Goal: Book appointment/travel/reservation

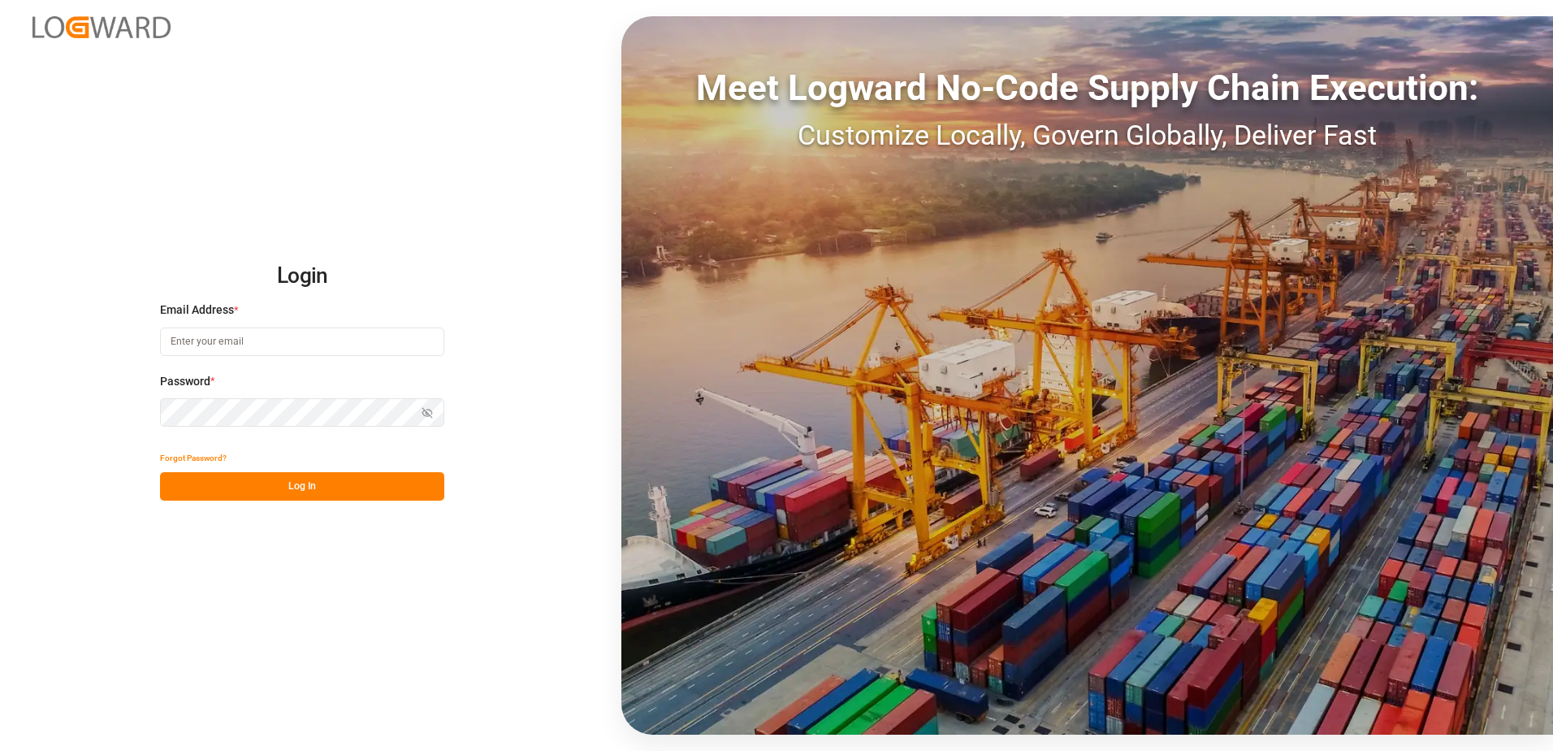
click at [320, 344] on input at bounding box center [302, 341] width 284 height 28
type input "[PERSON_NAME][EMAIL_ADDRESS][DOMAIN_NAME]"
click at [346, 491] on button "Log In" at bounding box center [302, 486] width 284 height 28
click at [431, 408] on icon "button" at bounding box center [427, 412] width 11 height 11
click at [286, 488] on button "Log In" at bounding box center [302, 486] width 284 height 28
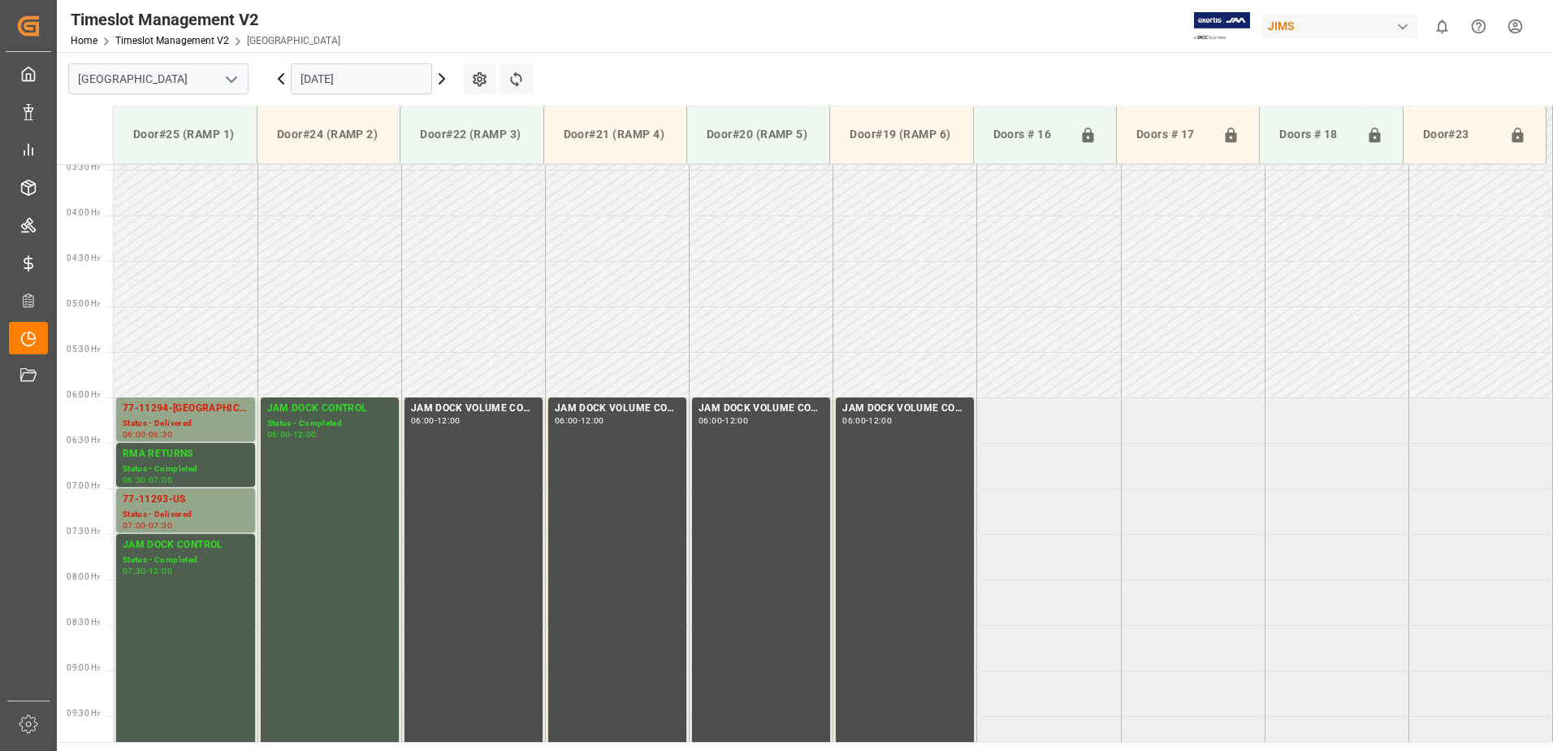
scroll to position [208, 0]
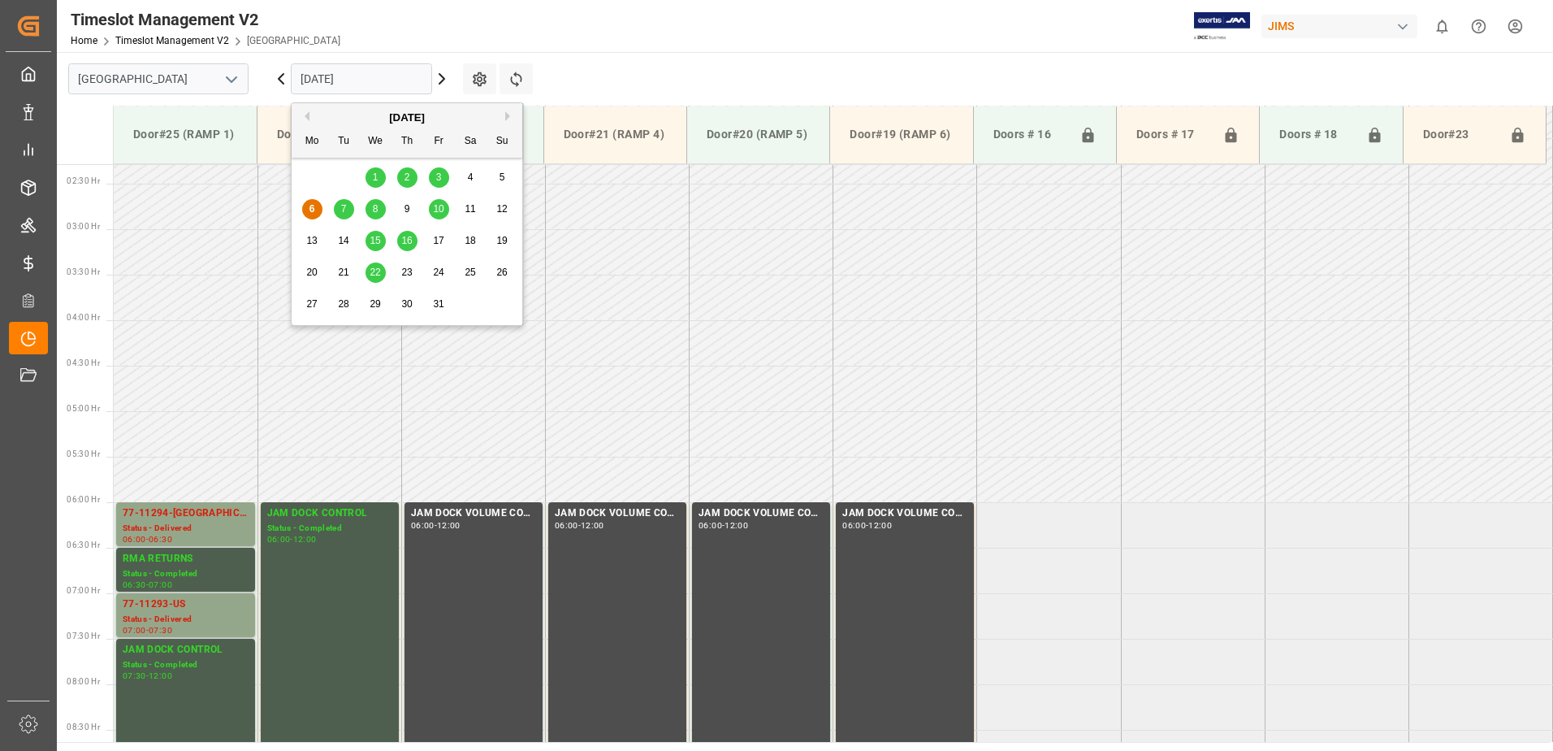
click at [375, 79] on input "[DATE]" at bounding box center [361, 78] width 141 height 31
click at [339, 213] on div "7" at bounding box center [344, 209] width 20 height 19
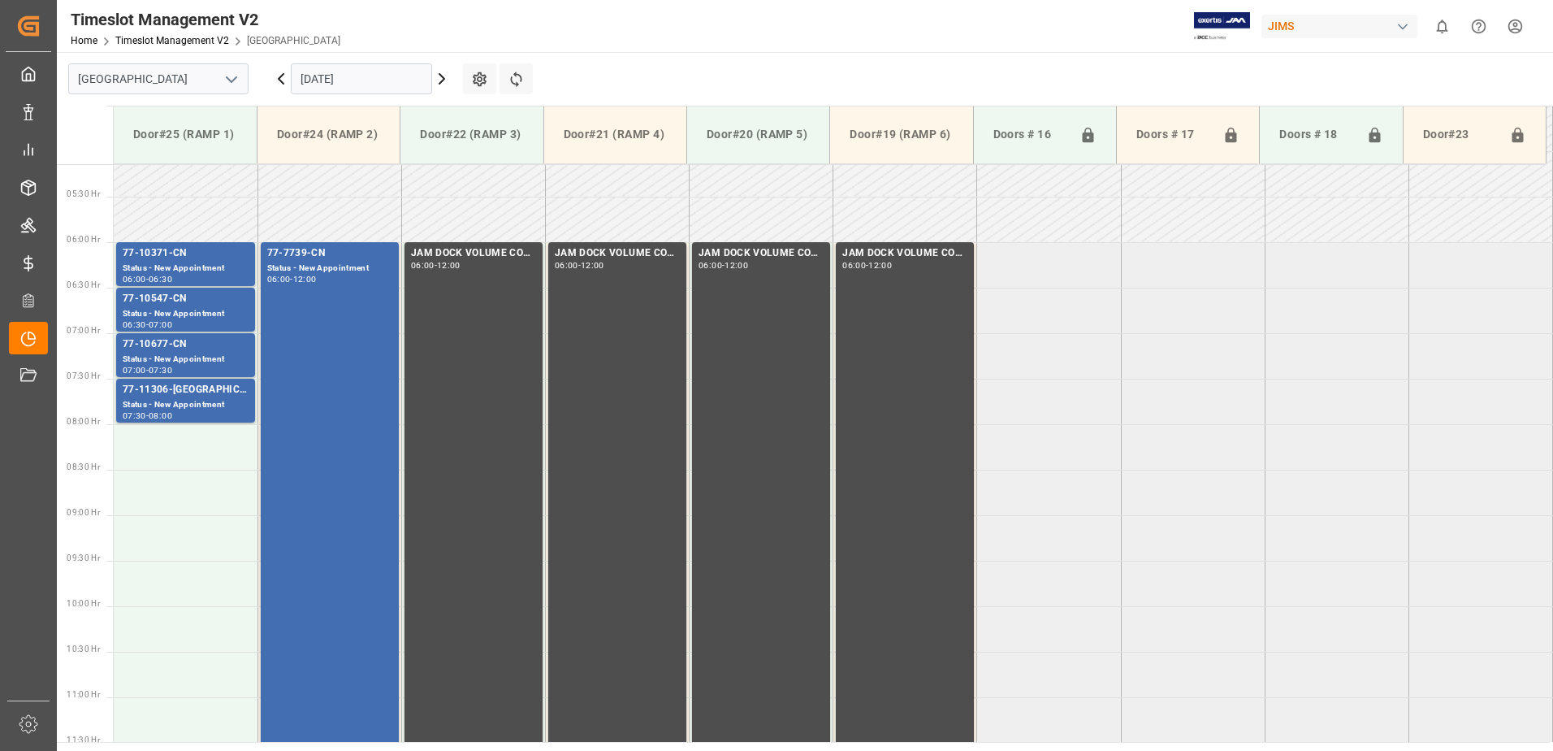
scroll to position [370, 0]
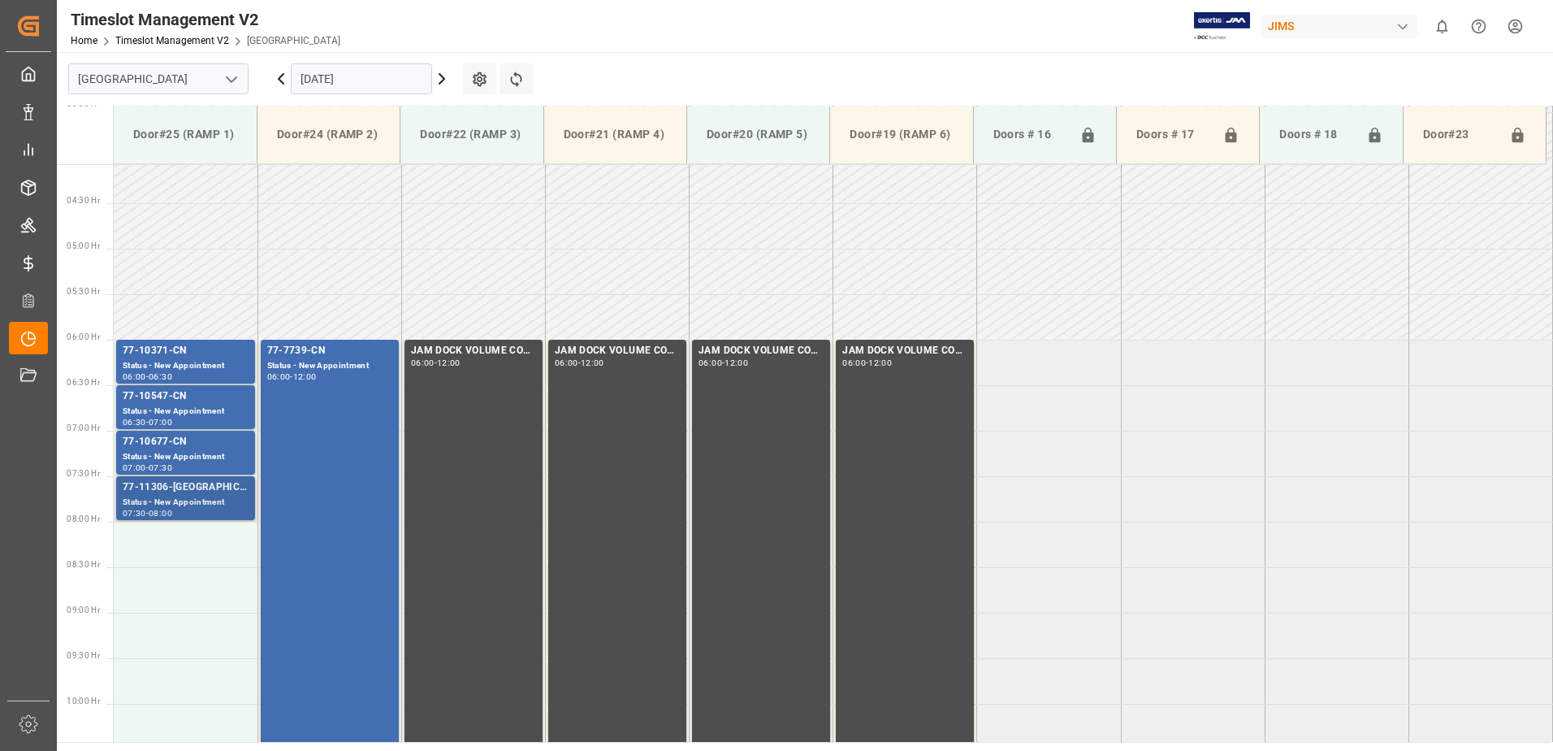
click at [195, 491] on div "77-11306-[GEOGRAPHIC_DATA]" at bounding box center [186, 487] width 126 height 16
click at [209, 455] on div "Status - New Appointment" at bounding box center [186, 457] width 126 height 14
click at [216, 398] on div "77-10547-CN" at bounding box center [186, 396] width 126 height 16
click at [223, 365] on div "Status - New Appointment" at bounding box center [186, 366] width 126 height 14
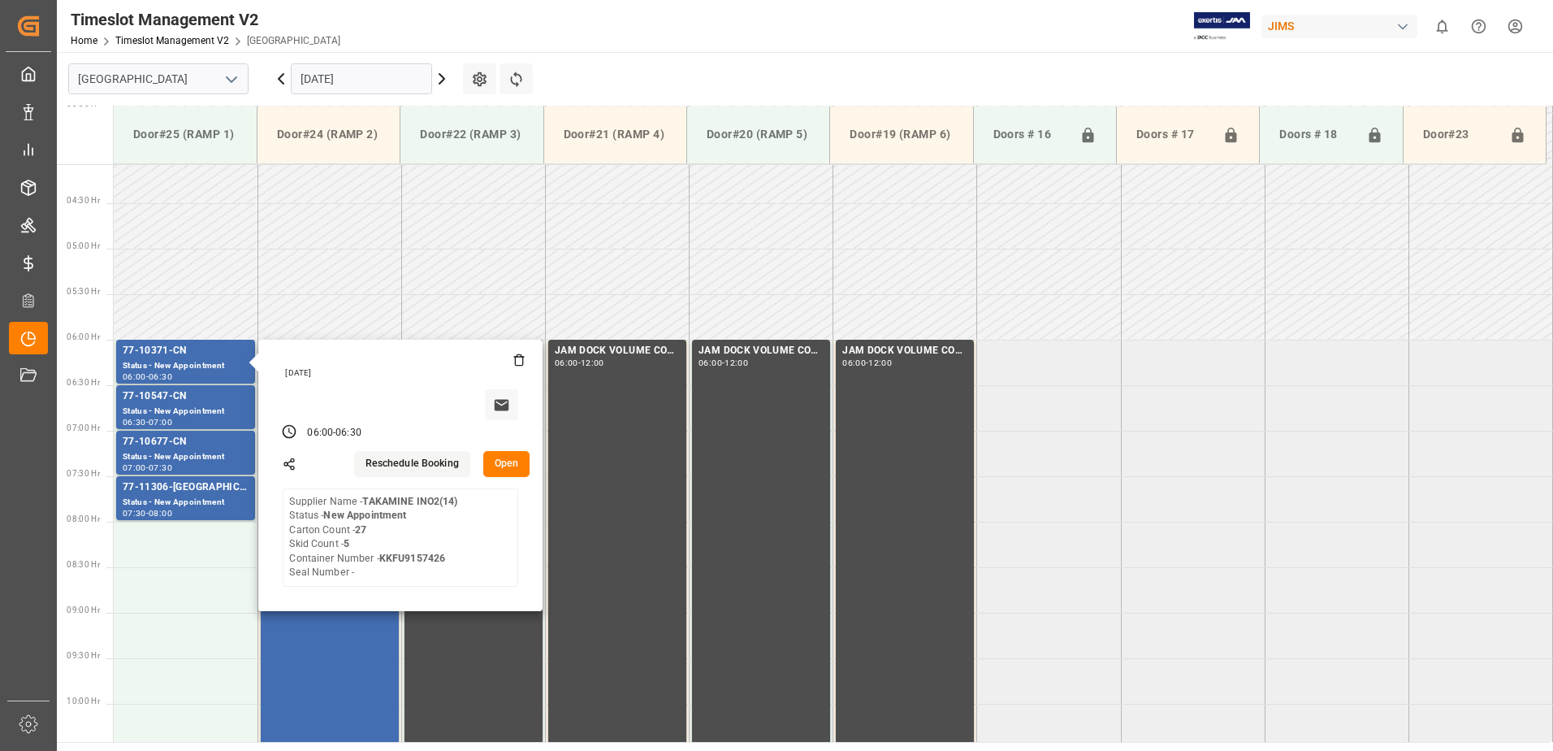
click at [372, 78] on input "[DATE]" at bounding box center [361, 78] width 141 height 31
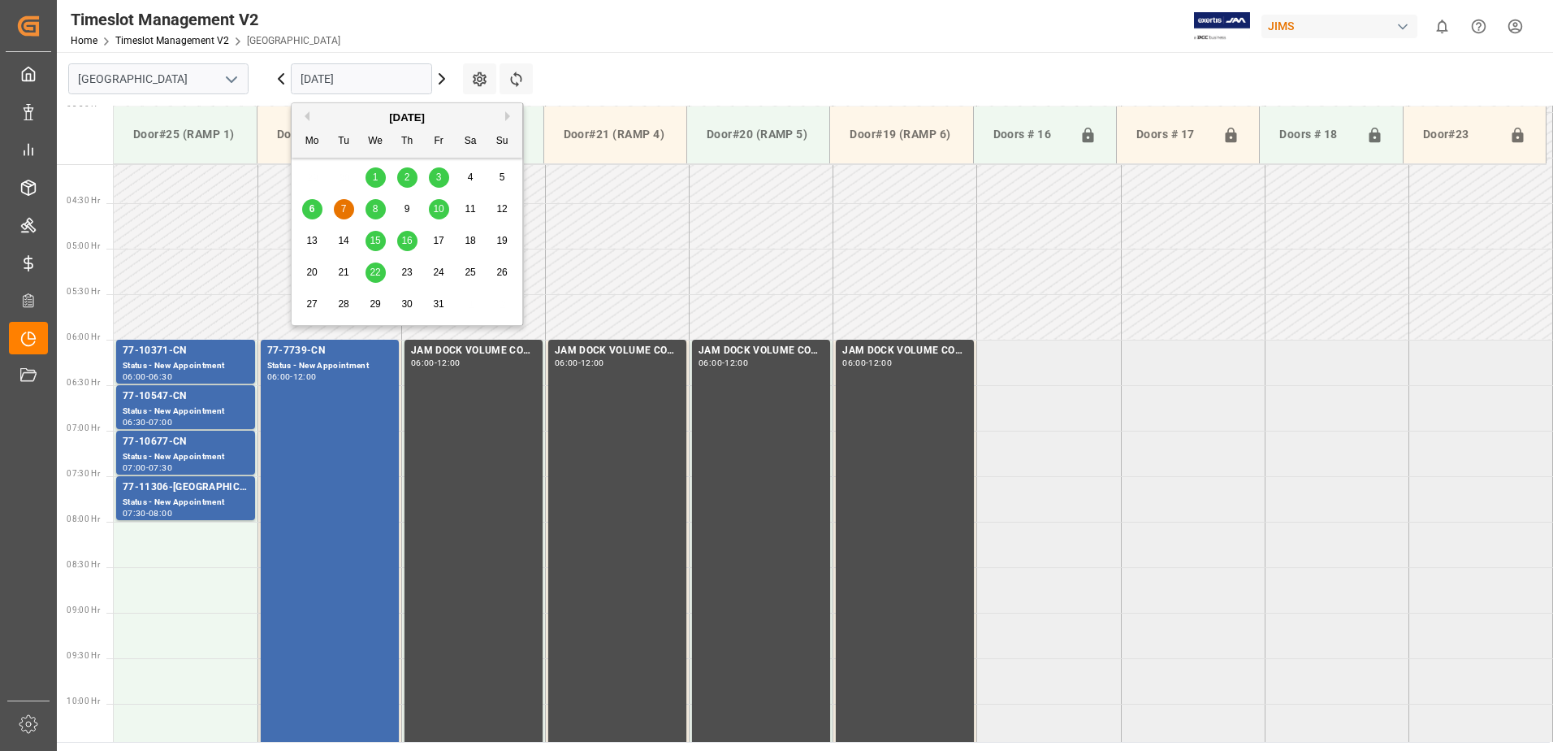
click at [370, 205] on div "8" at bounding box center [376, 209] width 20 height 19
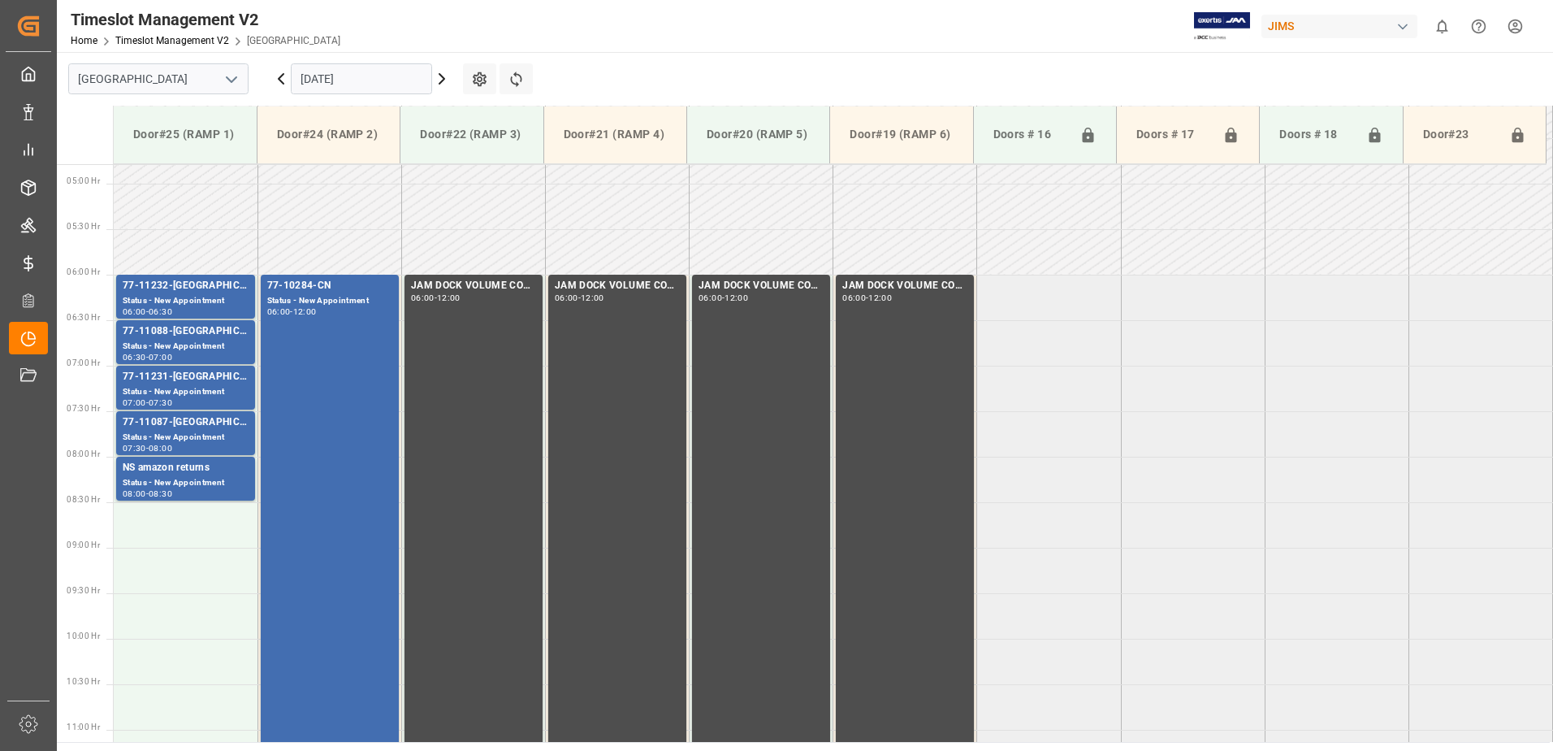
scroll to position [289, 0]
